Goal: Task Accomplishment & Management: Manage account settings

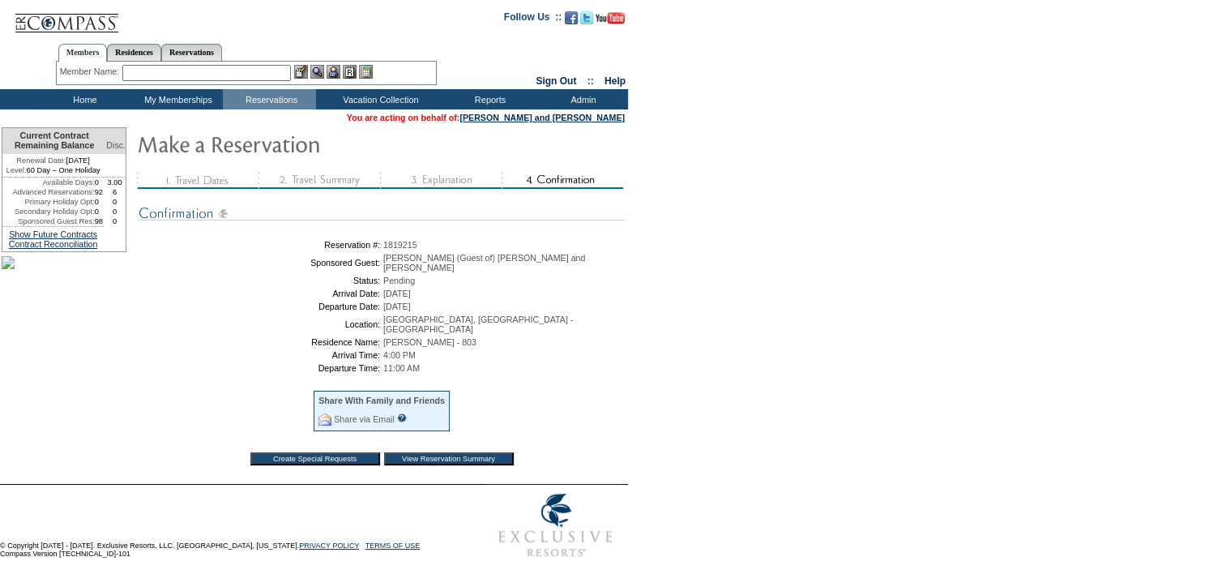
click at [451, 453] on input "View Reservation Summary" at bounding box center [449, 458] width 130 height 13
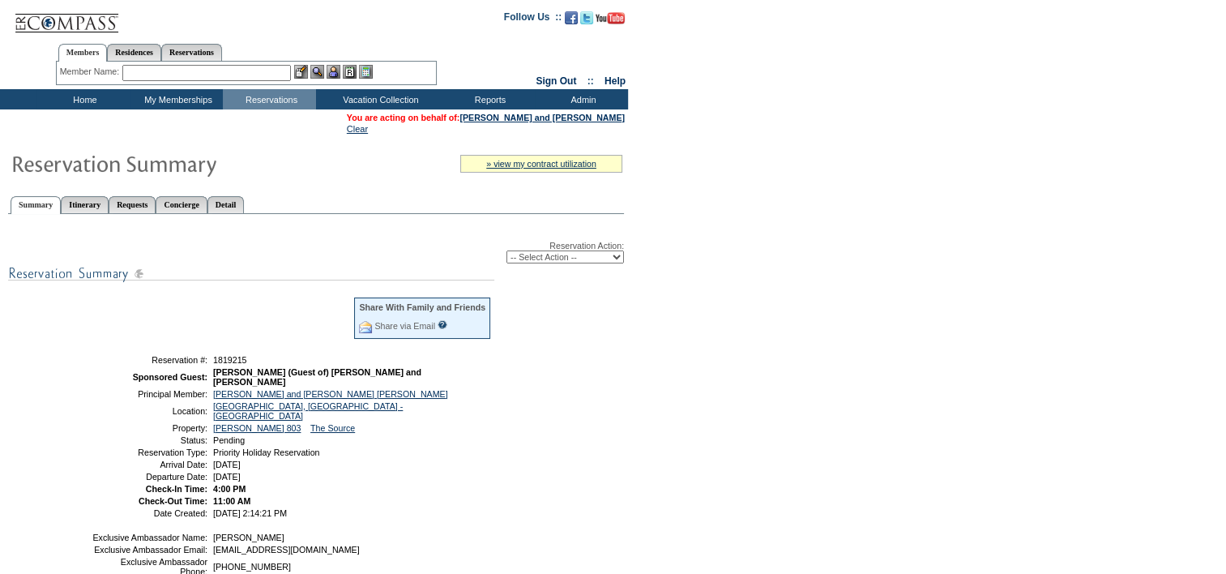
click at [598, 256] on select "-- Select Action -- Modify Reservation Dates Modify Reservation Cost Modify Occ…" at bounding box center [566, 256] width 118 height 13
select select "ChangeOccupancy"
click at [507, 250] on select "-- Select Action -- Modify Reservation Dates Modify Reservation Cost Modify Occ…" at bounding box center [566, 256] width 118 height 13
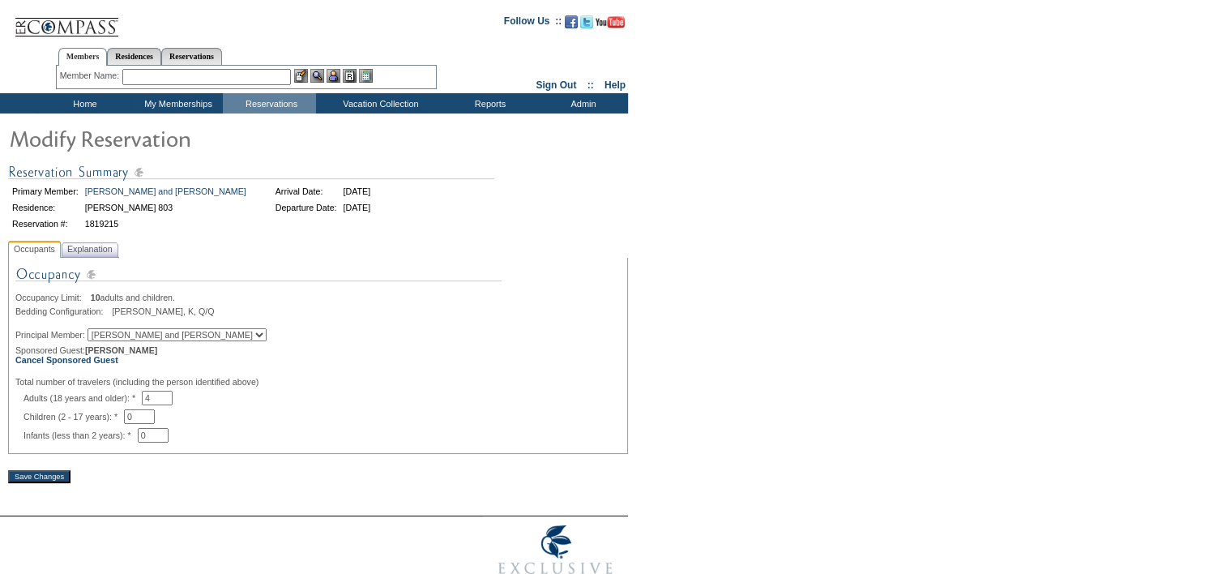
click at [96, 368] on div "Occupancy Limit: 10 adults and children. Bedding Configuration: K, K, K, Q/Q Pr…" at bounding box center [317, 353] width 605 height 178
click at [96, 362] on b "Cancel Sponsored Guest" at bounding box center [66, 360] width 103 height 10
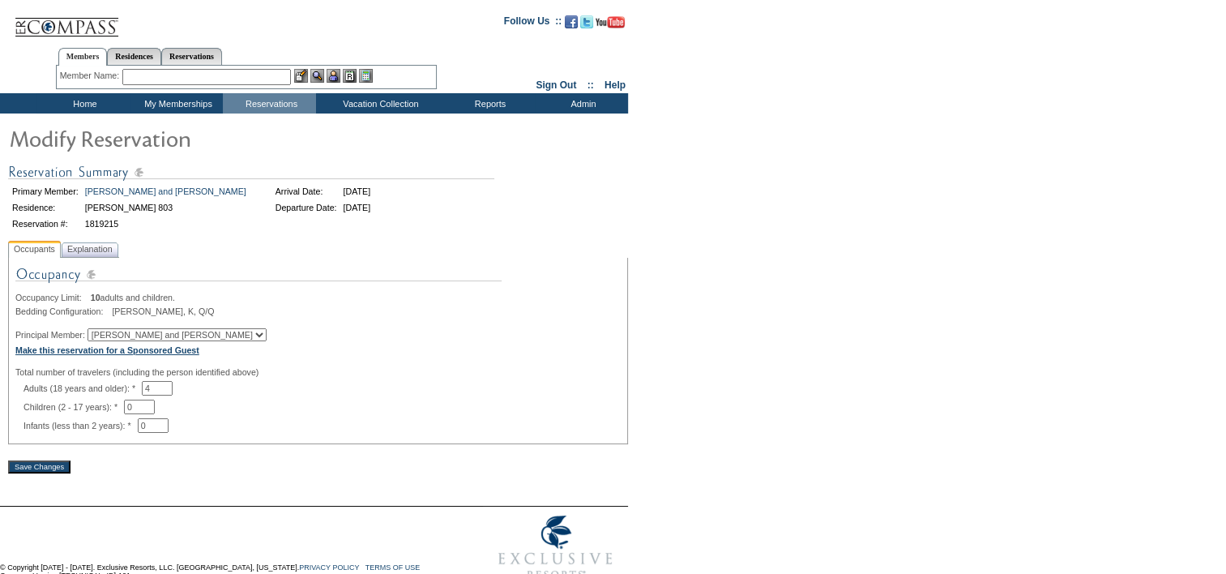
click at [174, 354] on b "Make this reservation for a Sponsored Guest" at bounding box center [107, 350] width 184 height 10
